Goal: Book appointment/travel/reservation

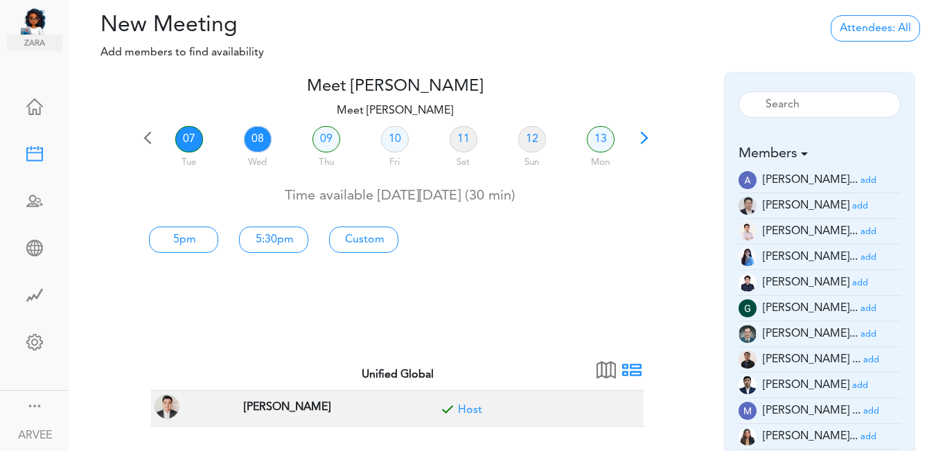
click at [260, 138] on link "08" at bounding box center [258, 139] width 28 height 26
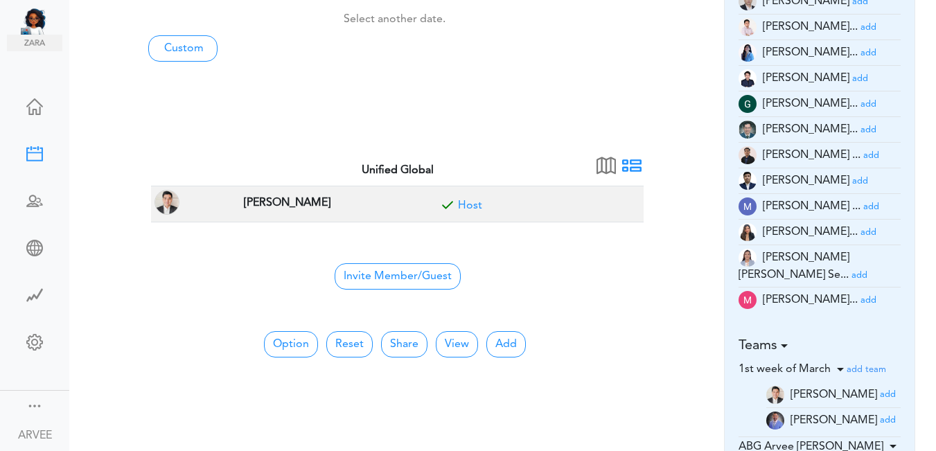
scroll to position [230, 0]
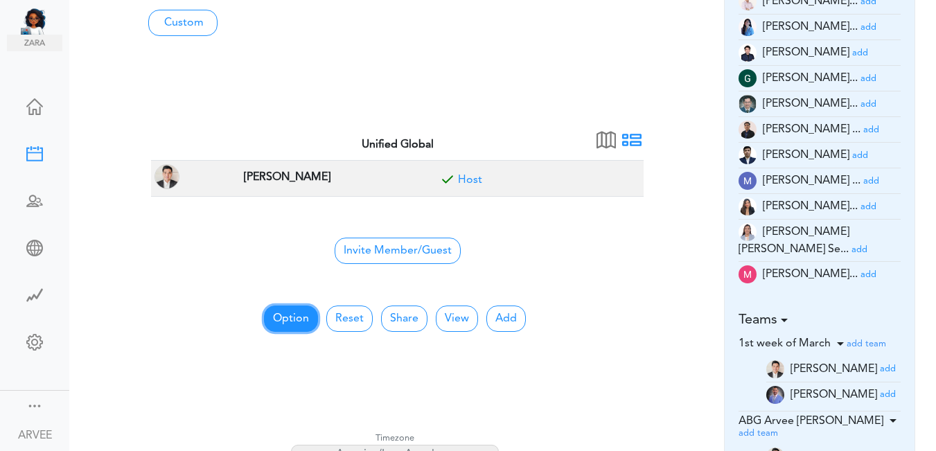
click at [286, 316] on button "Option" at bounding box center [291, 319] width 54 height 26
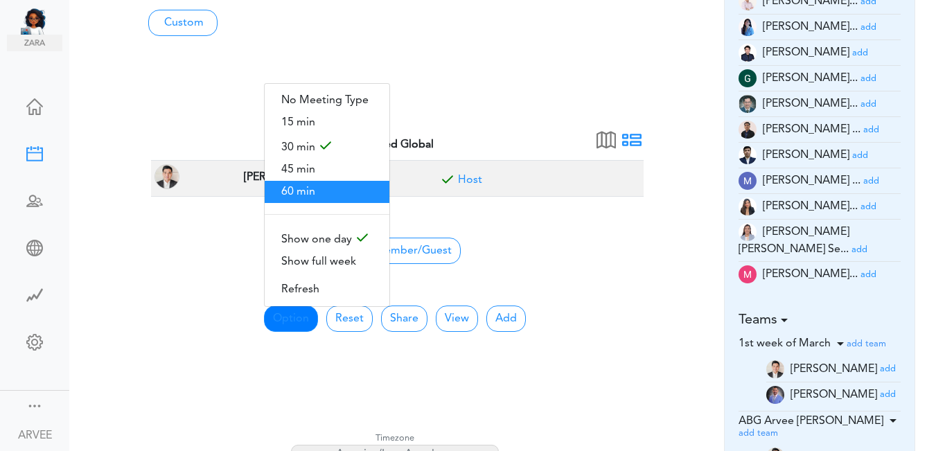
click at [298, 186] on span "60 min" at bounding box center [327, 192] width 125 height 22
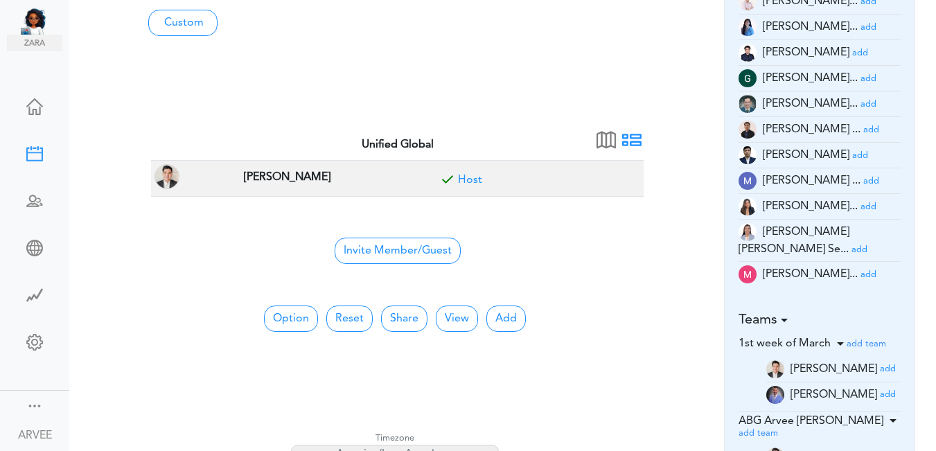
click at [298, 186] on span "[PERSON_NAME]" at bounding box center [288, 176] width 94 height 20
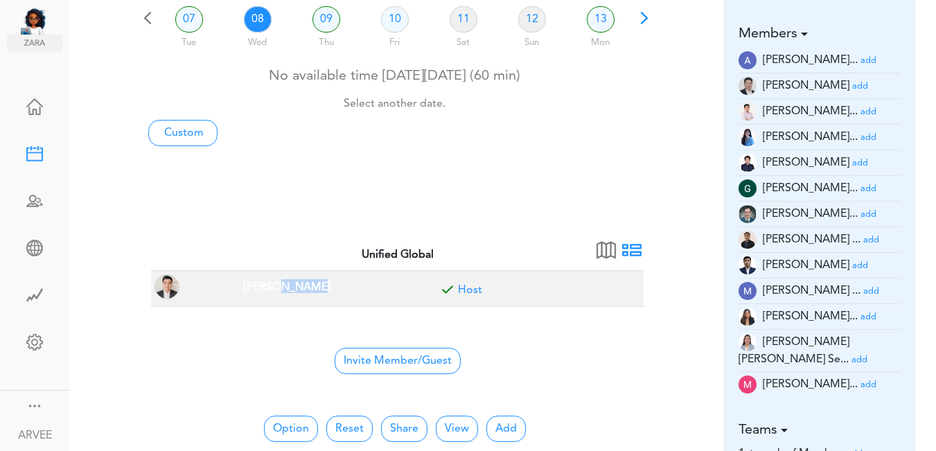
scroll to position [0, 0]
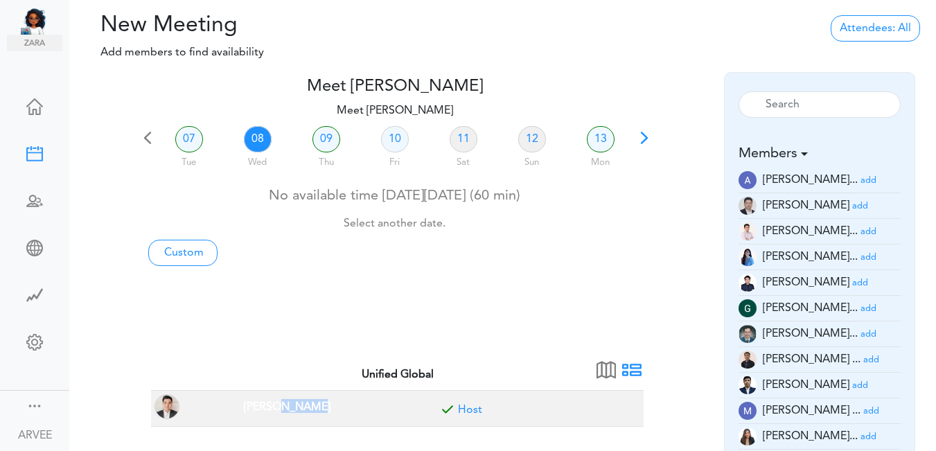
click at [256, 137] on link "08" at bounding box center [258, 139] width 28 height 26
drag, startPoint x: 256, startPoint y: 137, endPoint x: 219, endPoint y: 216, distance: 87.1
click at [255, 139] on link "08" at bounding box center [258, 139] width 28 height 26
click at [195, 253] on link "Custom" at bounding box center [182, 253] width 69 height 26
type input "Meet [PERSON_NAME]"
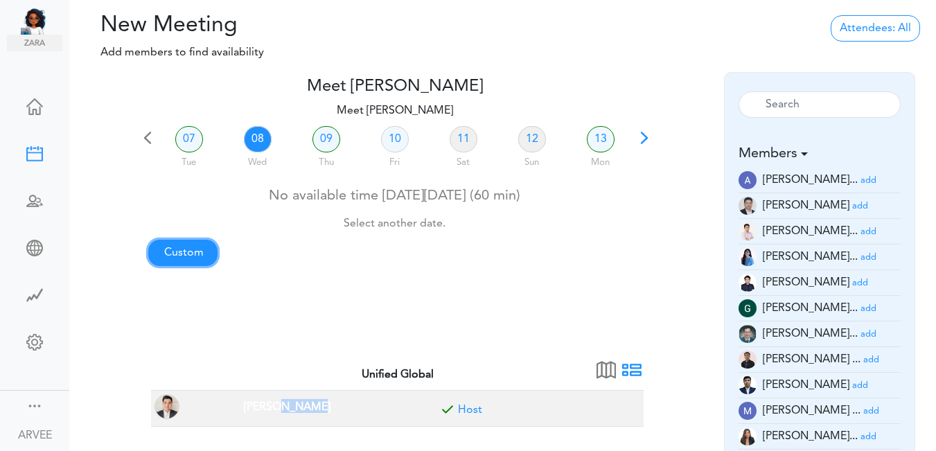
type input "https://us02web.zoom.us/j/9174257685?pwd=VUE3Y2Fpem5ORktDVUZkeE9Yc01vZz09"
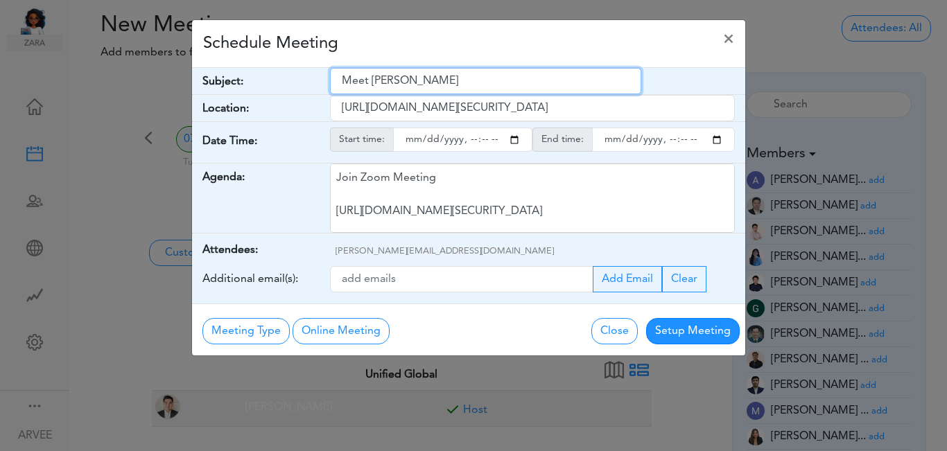
click at [344, 80] on input "Meet [PERSON_NAME]" at bounding box center [485, 81] width 311 height 26
click at [344, 79] on input "Meet [PERSON_NAME]" at bounding box center [485, 81] width 311 height 26
type input "Follow up Call: Svetlana Sapkhina"
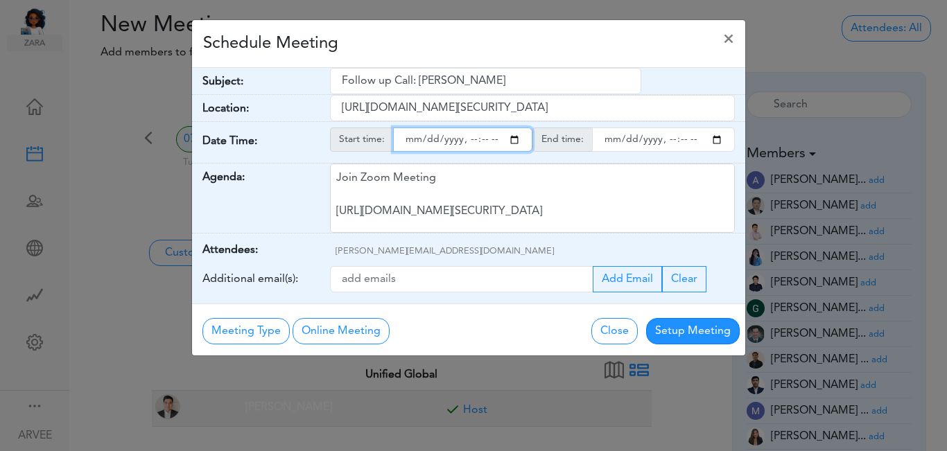
click at [518, 141] on input "starttime" at bounding box center [462, 140] width 139 height 24
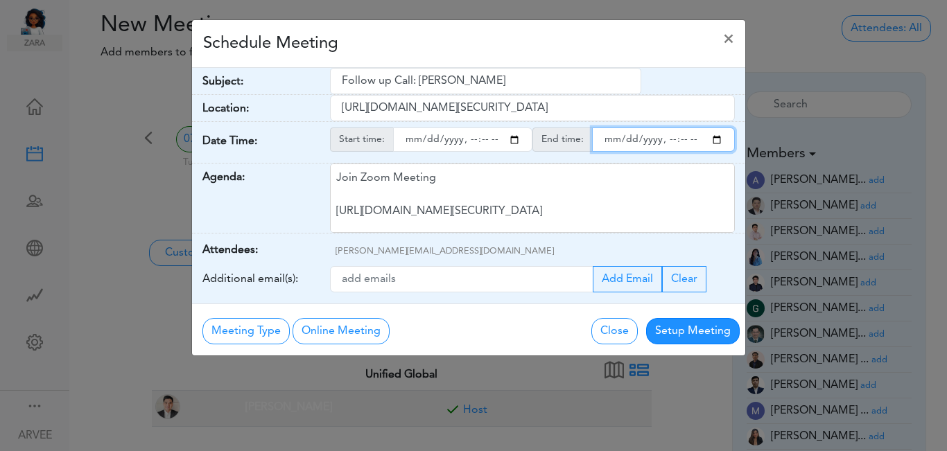
type input "2025-10-08T18:47"
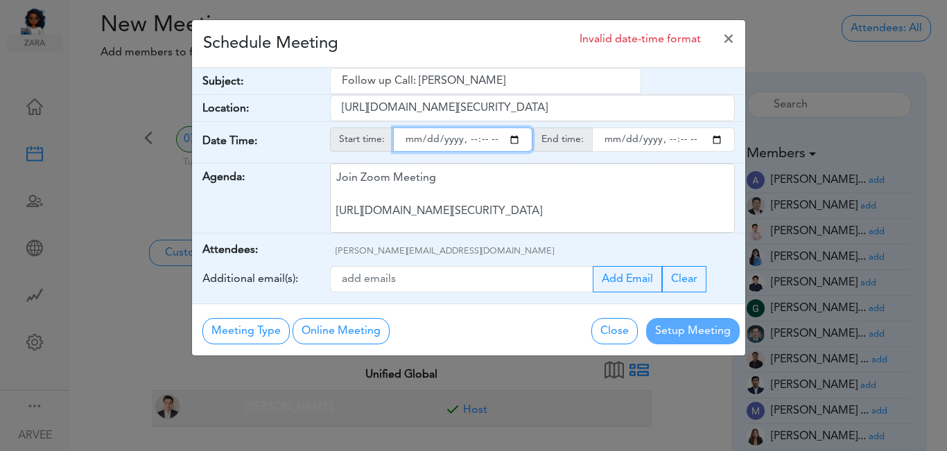
click at [717, 141] on input "endtime" at bounding box center [663, 140] width 143 height 24
type input "2025-10-08T19:47"
click at [482, 139] on input "starttime" at bounding box center [462, 140] width 139 height 24
type input "2025-10-08T18:00"
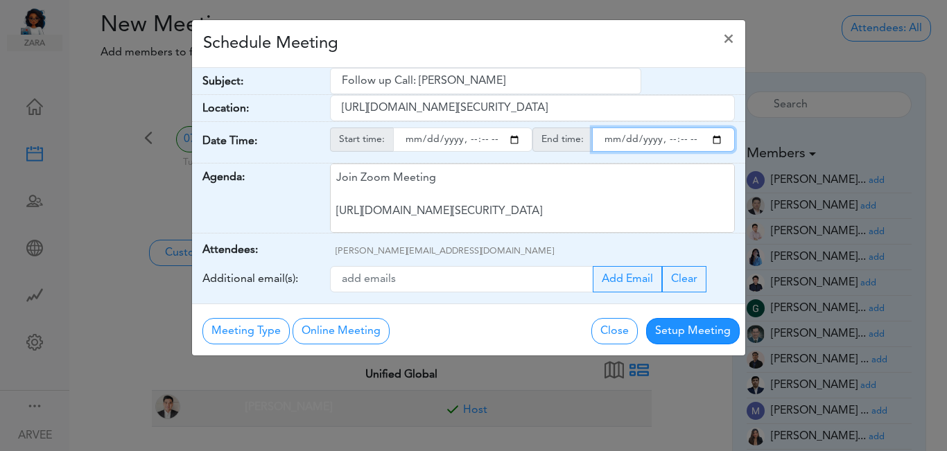
click at [681, 140] on input "endtime" at bounding box center [663, 140] width 143 height 24
type input "2025-10-08T19:00"
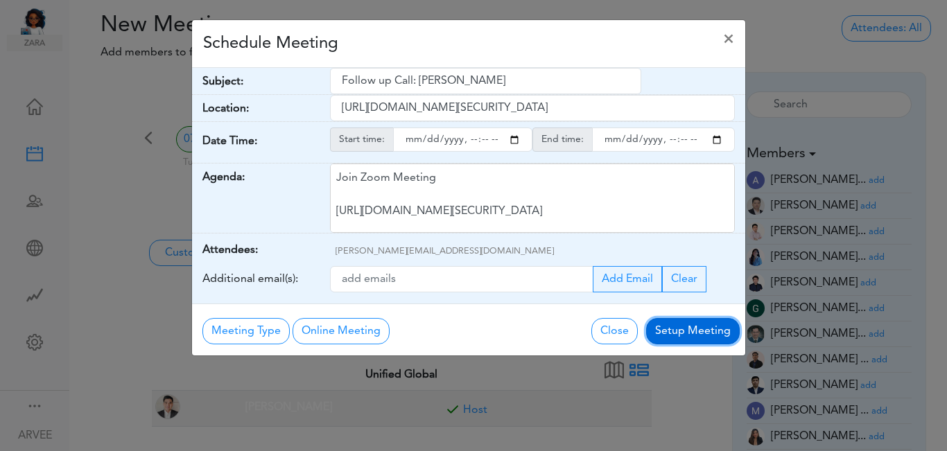
click at [694, 331] on button "Setup Meeting" at bounding box center [693, 331] width 94 height 26
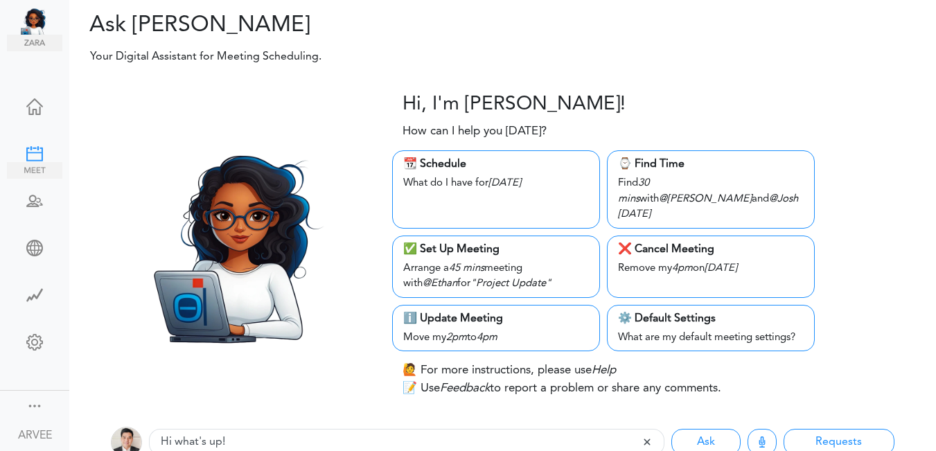
click at [30, 152] on div at bounding box center [34, 153] width 55 height 14
